Goal: Task Accomplishment & Management: Use online tool/utility

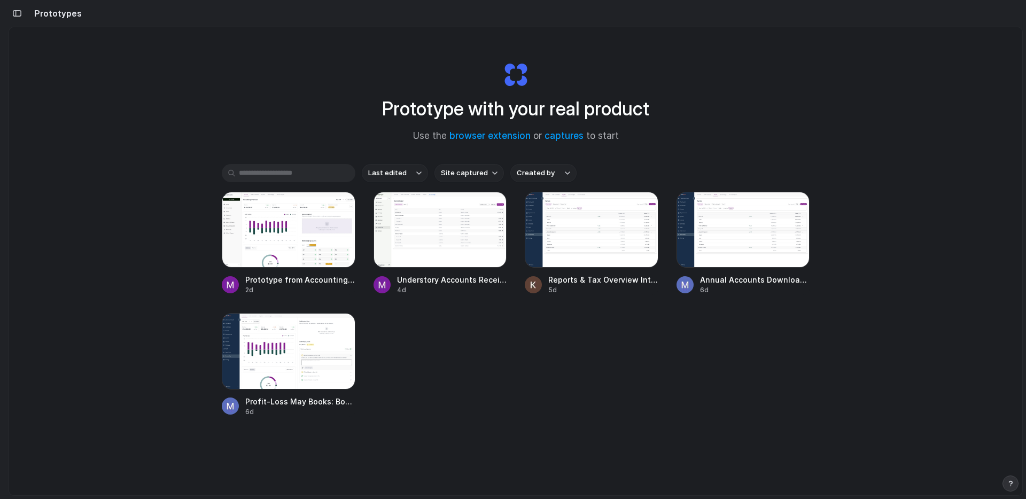
click at [479, 114] on h1 "Prototype with your real product" at bounding box center [515, 109] width 267 height 28
click at [521, 111] on h1 "Prototype with your real product" at bounding box center [515, 109] width 267 height 28
click at [491, 138] on link "browser extension" at bounding box center [490, 135] width 81 height 11
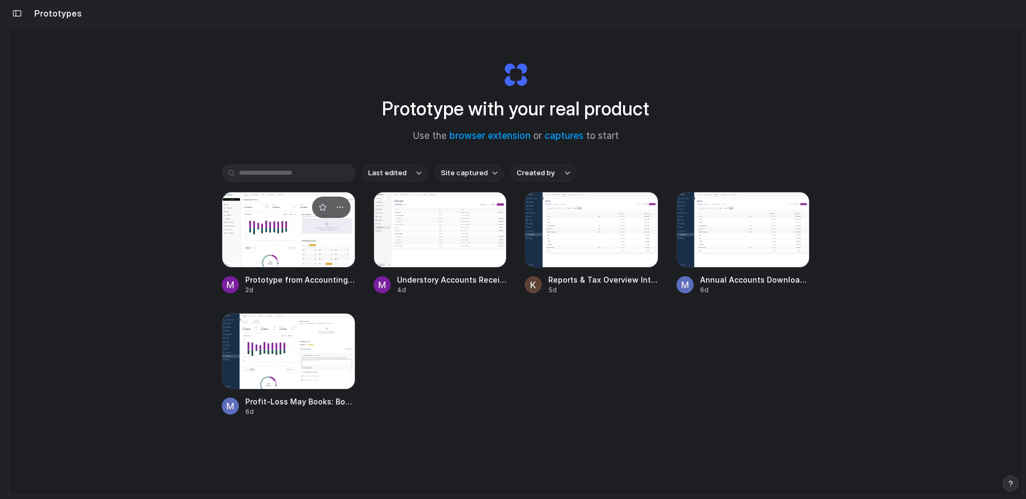
click at [344, 222] on div at bounding box center [289, 230] width 134 height 76
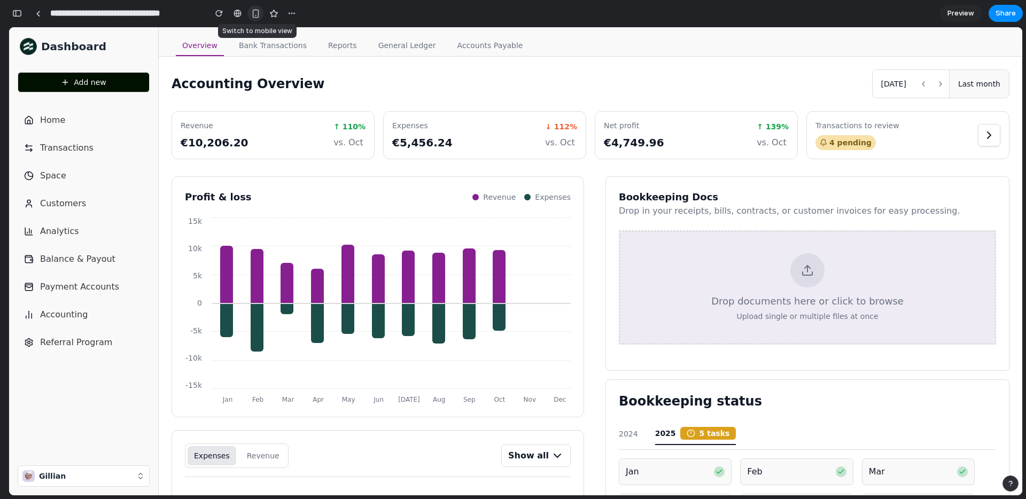
drag, startPoint x: 242, startPoint y: 17, endPoint x: 259, endPoint y: 17, distance: 17.1
click at [259, 17] on div at bounding box center [255, 13] width 89 height 16
click at [295, 15] on div "button" at bounding box center [292, 13] width 9 height 9
click at [43, 14] on div "Duplicate Delete" at bounding box center [513, 249] width 1026 height 499
click at [43, 13] on link at bounding box center [38, 13] width 16 height 16
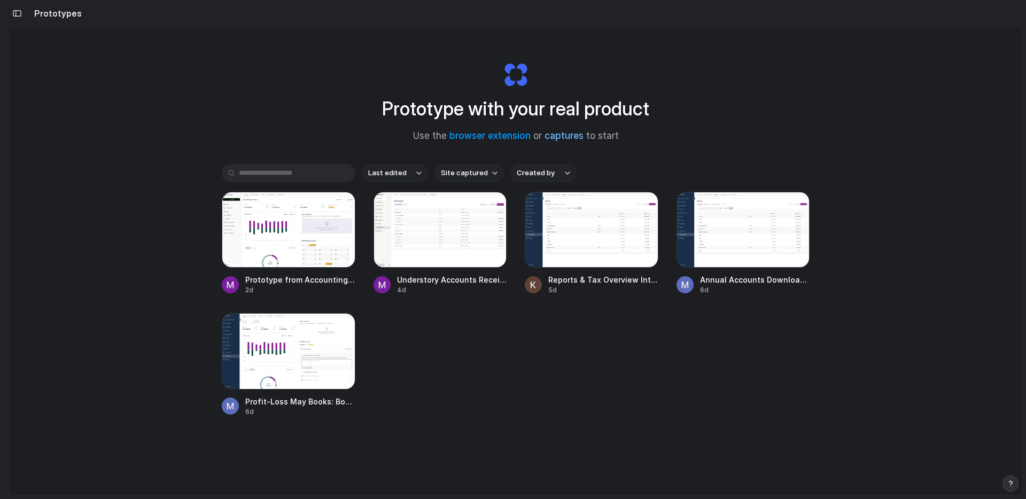
click at [560, 140] on link "captures" at bounding box center [564, 135] width 39 height 11
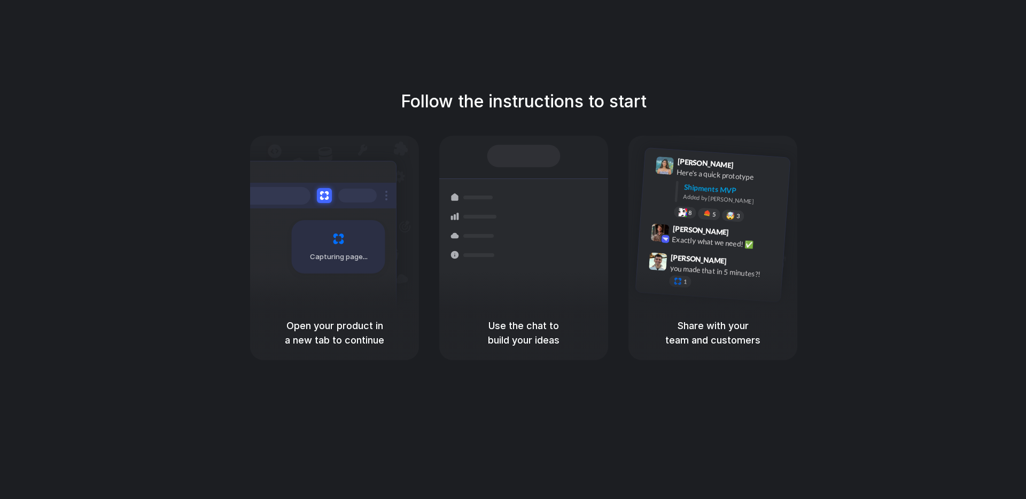
click at [473, 102] on h1 "Follow the instructions to start" at bounding box center [524, 102] width 246 height 26
